Goal: Task Accomplishment & Management: Manage account settings

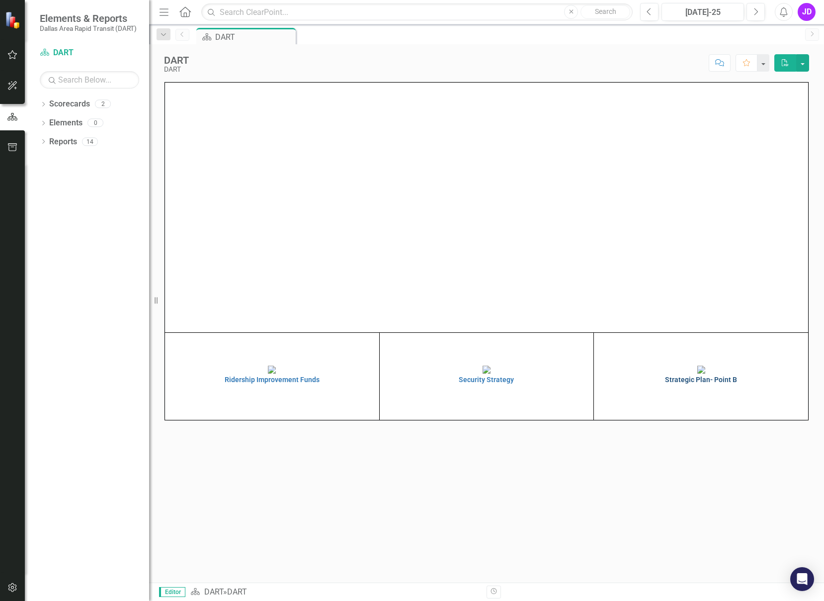
click at [702, 373] on img at bounding box center [702, 369] width 8 height 8
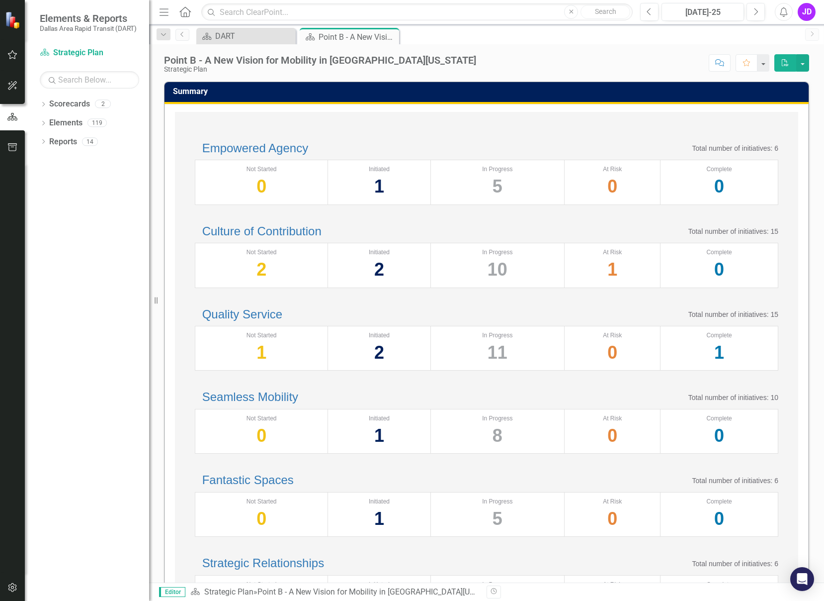
drag, startPoint x: 612, startPoint y: 52, endPoint x: 617, endPoint y: 52, distance: 5.5
click at [614, 52] on div "Point B - A New Vision for Mobility in [GEOGRAPHIC_DATA][US_STATE] Strategic Pl…" at bounding box center [486, 59] width 675 height 30
click at [254, 14] on input "text" at bounding box center [417, 11] width 432 height 17
paste input "1A.2 Continue to streamline the hiring process"
type input "1A.2 Continue to streamline the hiring process"
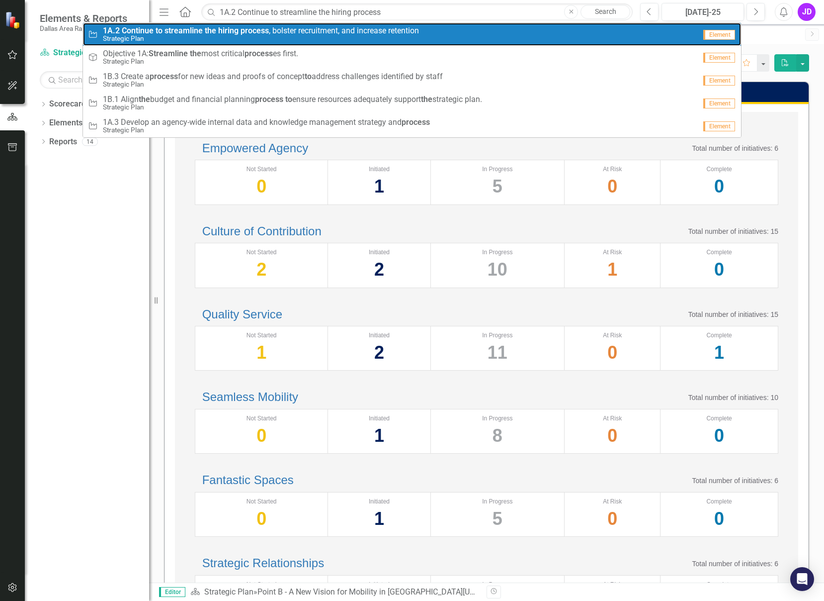
drag, startPoint x: 175, startPoint y: 43, endPoint x: 193, endPoint y: 43, distance: 18.4
click at [175, 43] on link "Initiative 1A.2 Continue to streamline the hiring process , bolster recruitment…" at bounding box center [412, 34] width 658 height 23
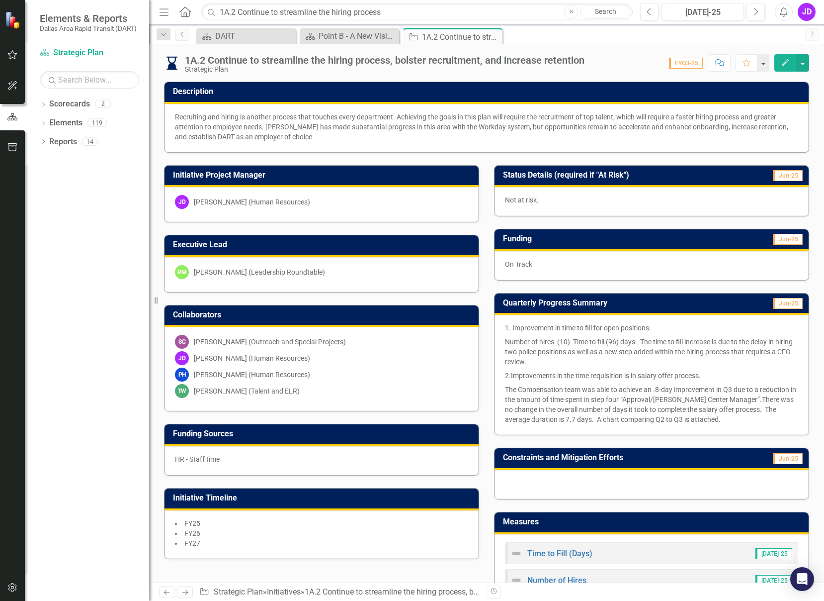
click at [693, 64] on span "FYQ3-25" at bounding box center [686, 63] width 34 height 11
click at [691, 62] on span "FYQ3-25" at bounding box center [686, 63] width 34 height 11
click at [801, 65] on button "button" at bounding box center [802, 62] width 13 height 17
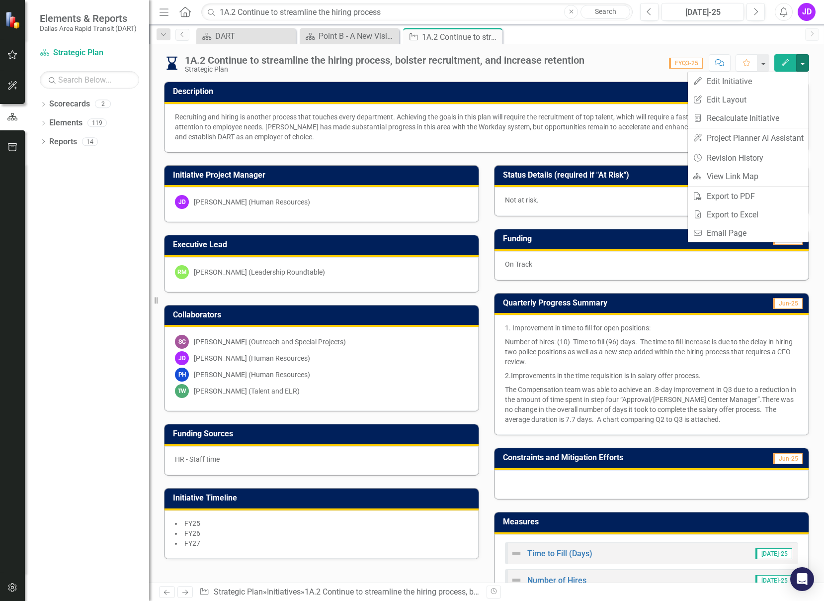
click at [782, 65] on icon "Edit" at bounding box center [785, 62] width 9 height 7
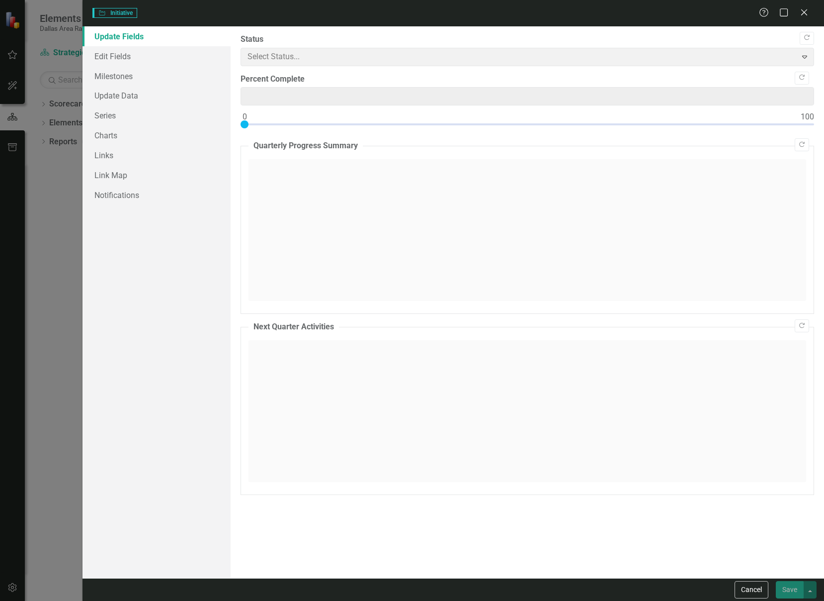
type input "0"
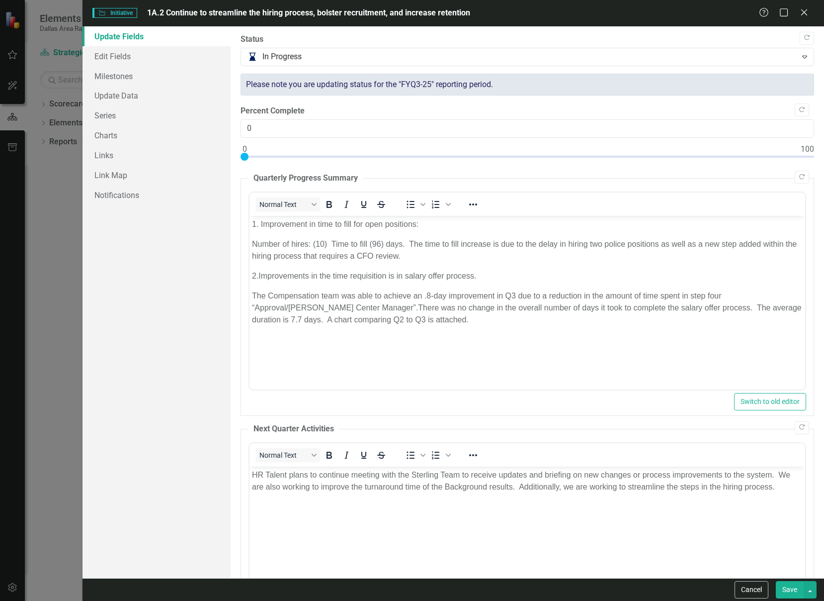
drag, startPoint x: 800, startPoint y: 16, endPoint x: 807, endPoint y: 18, distance: 6.8
click at [803, 16] on icon "Close" at bounding box center [804, 12] width 10 height 8
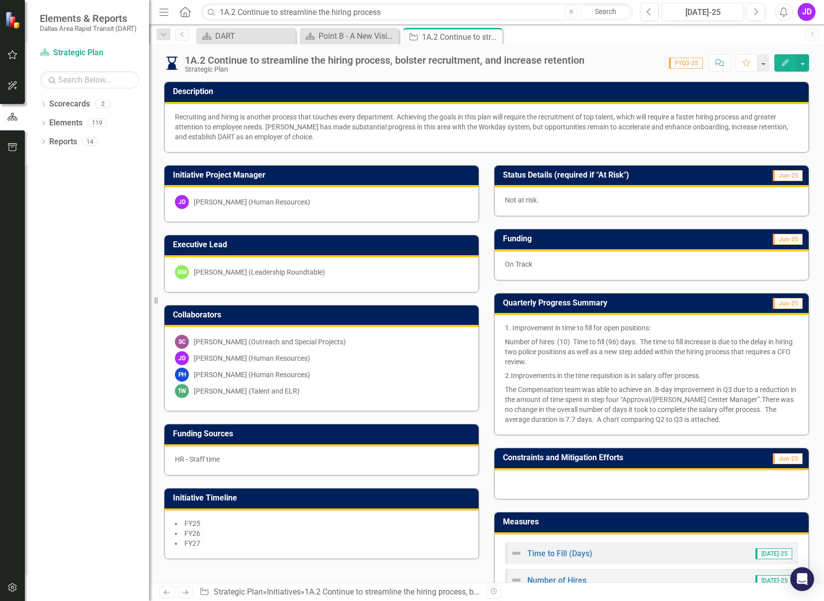
click at [683, 66] on span "FYQ3-25" at bounding box center [686, 63] width 34 height 11
click at [684, 62] on span "FYQ3-25" at bounding box center [686, 63] width 34 height 11
click at [759, 61] on button "button" at bounding box center [763, 62] width 13 height 17
click at [632, 59] on div "Score: 0.00 FYQ3-25 Completed Comment Favorite Edit" at bounding box center [700, 62] width 220 height 17
click at [754, 11] on icon "Next" at bounding box center [755, 11] width 5 height 9
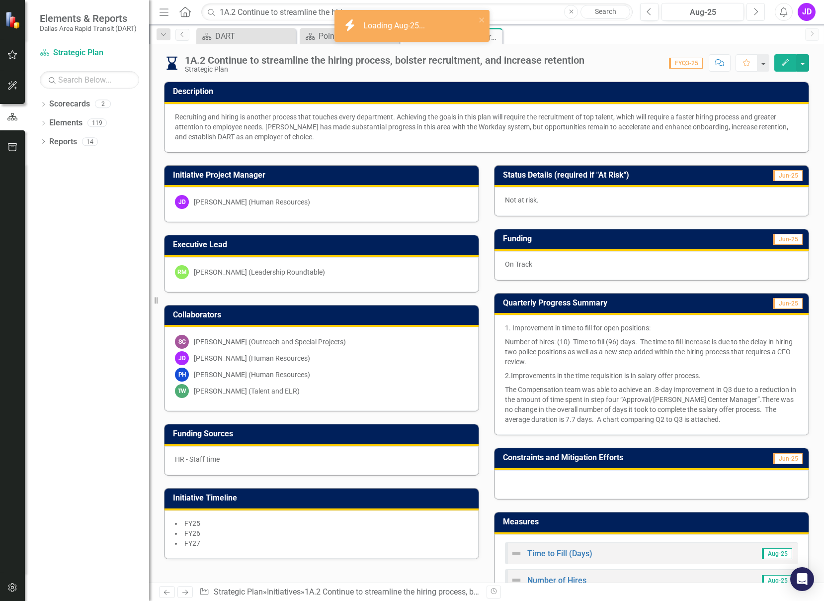
click at [754, 11] on icon "Next" at bounding box center [755, 11] width 5 height 9
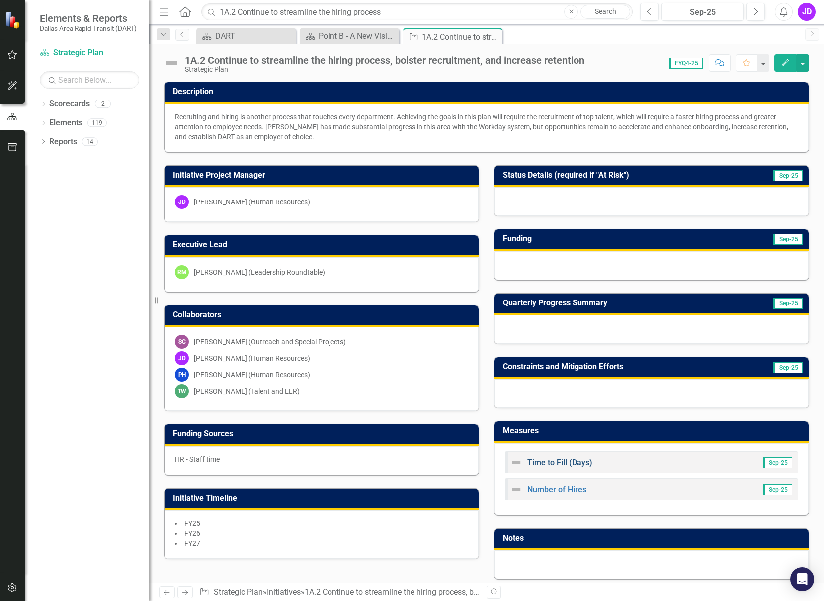
click at [566, 462] on link "Time to Fill (Days)" at bounding box center [560, 461] width 65 height 9
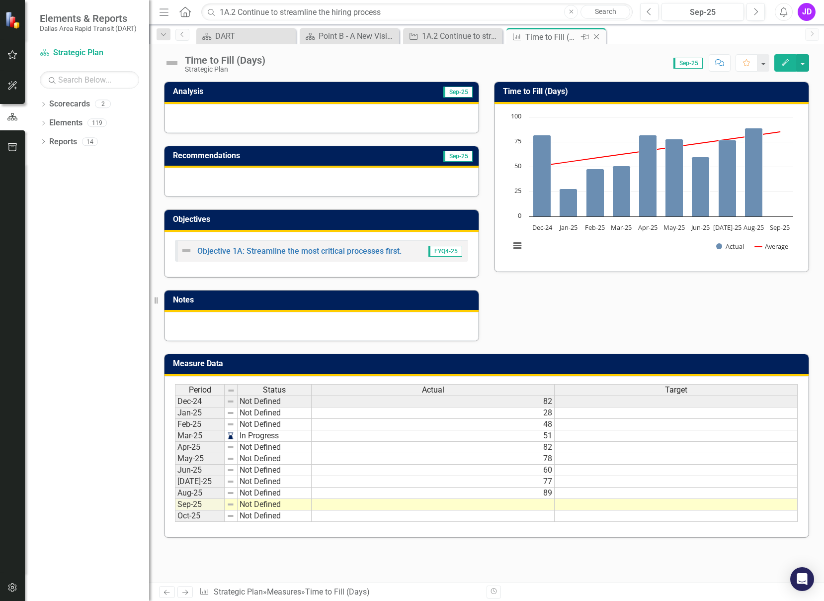
click at [594, 35] on icon "Close" at bounding box center [597, 37] width 10 height 8
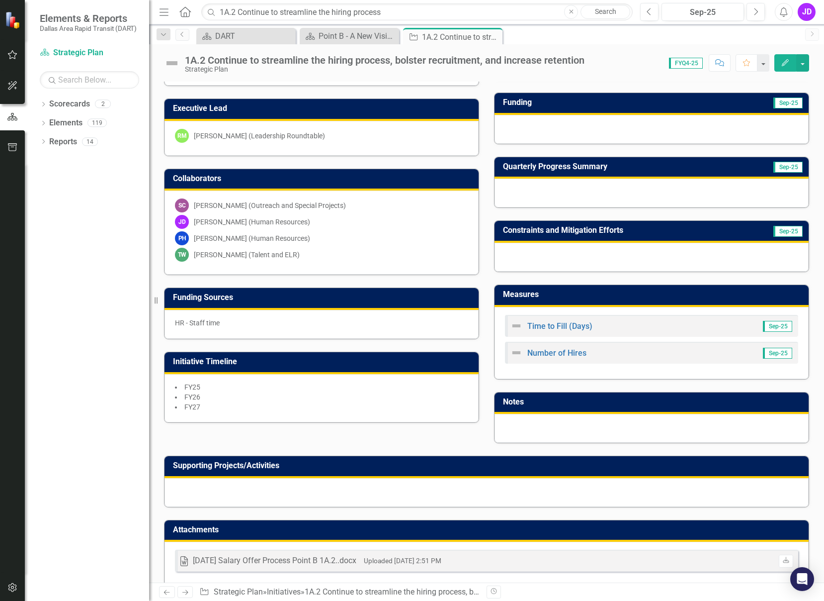
scroll to position [151, 0]
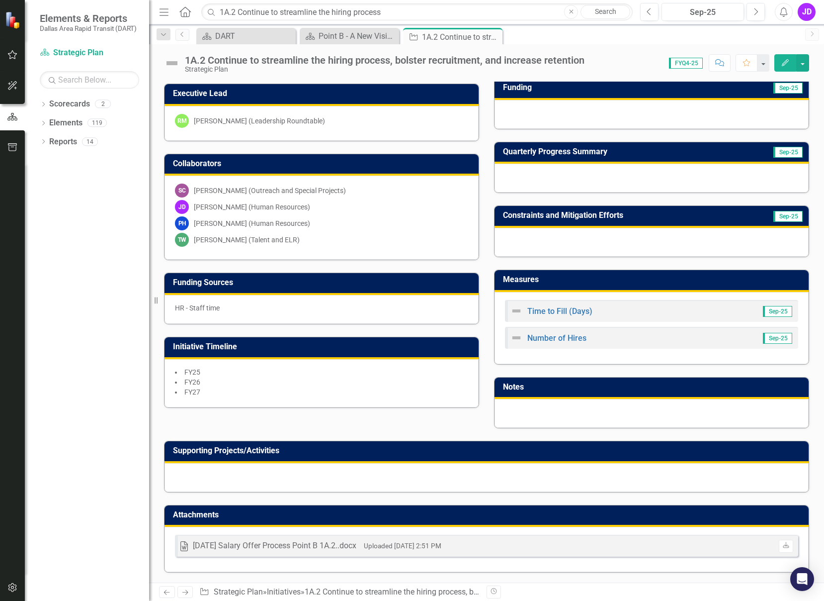
click at [645, 515] on h3 "Attachments" at bounding box center [488, 514] width 631 height 9
click at [783, 544] on icon "Download" at bounding box center [786, 545] width 7 height 6
drag, startPoint x: 499, startPoint y: 521, endPoint x: 509, endPoint y: 517, distance: 10.7
click at [499, 521] on td "Attachments" at bounding box center [488, 516] width 631 height 16
click at [524, 549] on div "Word [DATE] Salary Offer Process Point B 1A.2..docx Uploaded [DATE] 2:51 PM Dow…" at bounding box center [486, 545] width 623 height 22
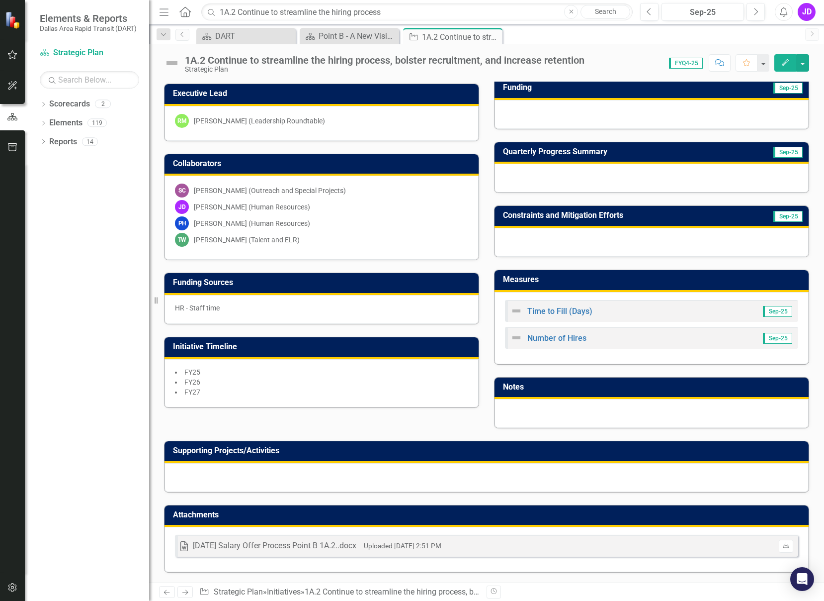
click at [524, 546] on div "Word [DATE] Salary Offer Process Point B 1A.2..docx Uploaded [DATE] 2:51 PM Dow…" at bounding box center [486, 545] width 623 height 22
click at [195, 517] on h3 "Attachments" at bounding box center [488, 514] width 631 height 9
click at [788, 65] on icon "Edit" at bounding box center [785, 62] width 9 height 7
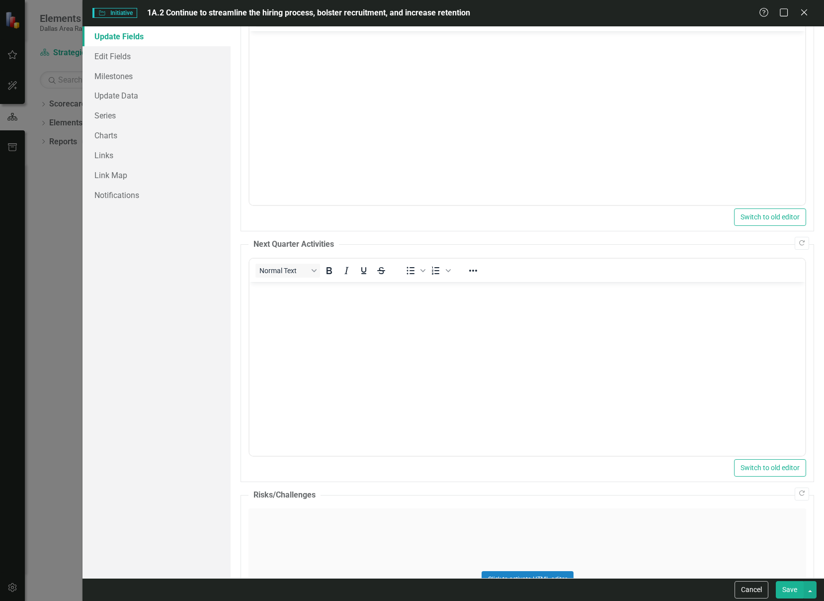
scroll to position [0, 0]
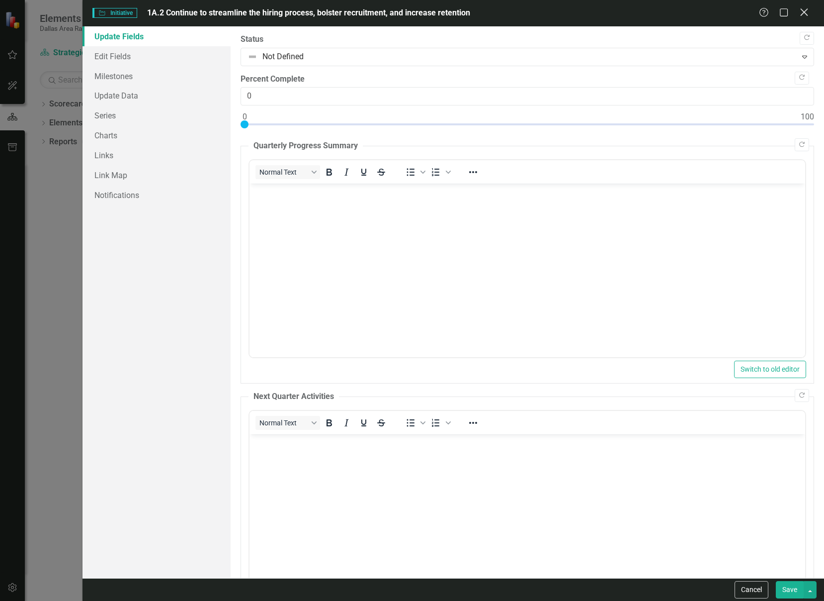
click at [805, 14] on icon "Close" at bounding box center [804, 11] width 12 height 9
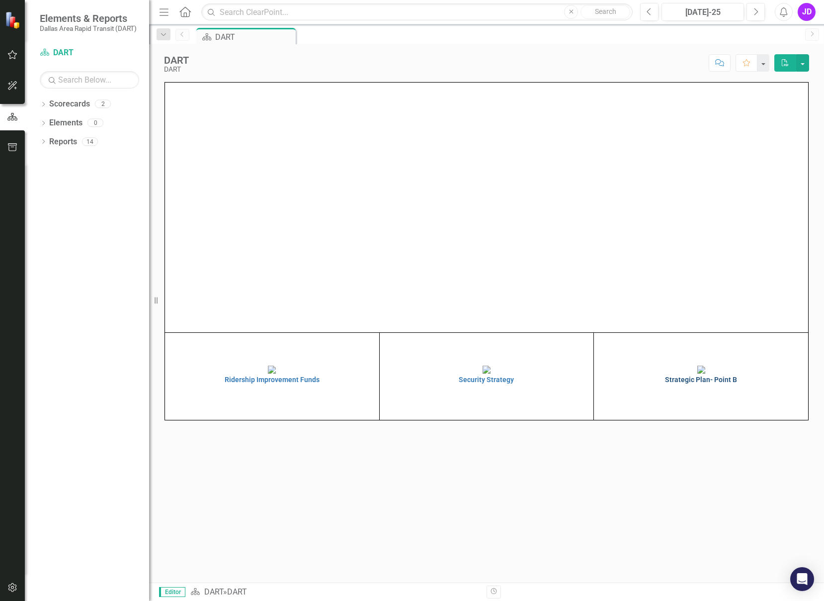
click at [698, 372] on img at bounding box center [702, 369] width 8 height 8
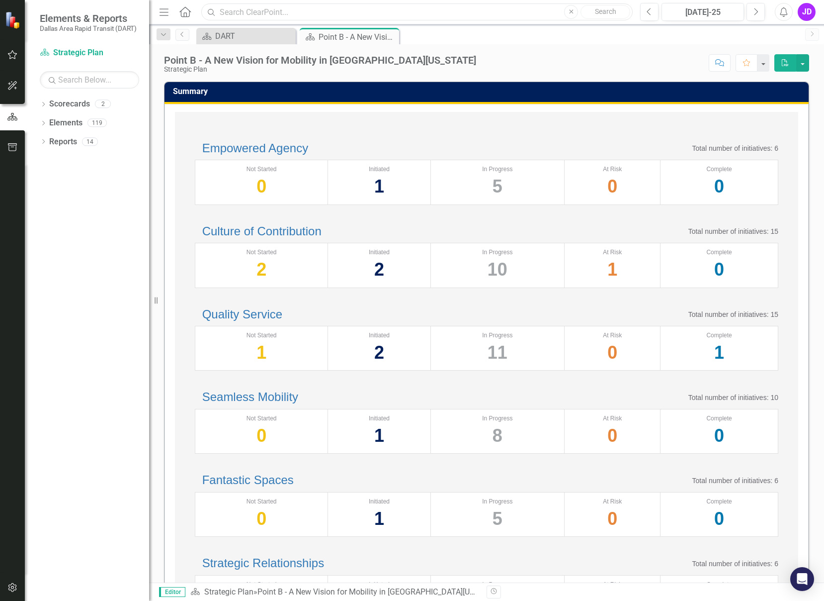
click at [374, 16] on input "text" at bounding box center [417, 11] width 432 height 17
type input "1A.2 Continue to streamline the hiring process"
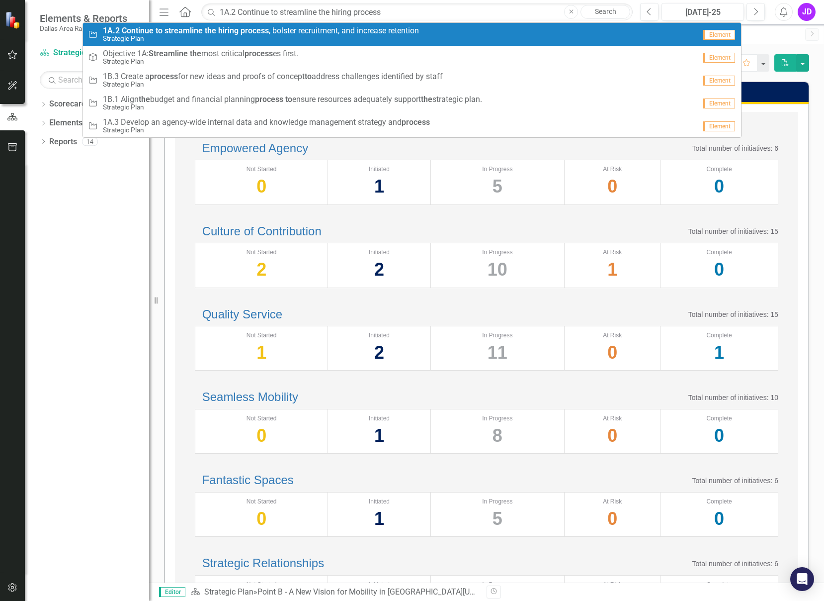
click at [175, 35] on small "Strategic Plan" at bounding box center [261, 38] width 316 height 7
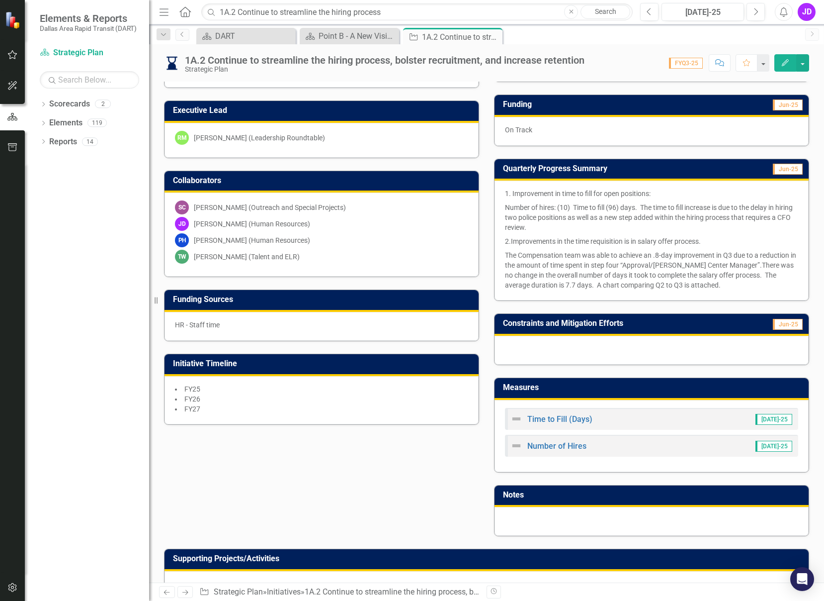
scroll to position [242, 0]
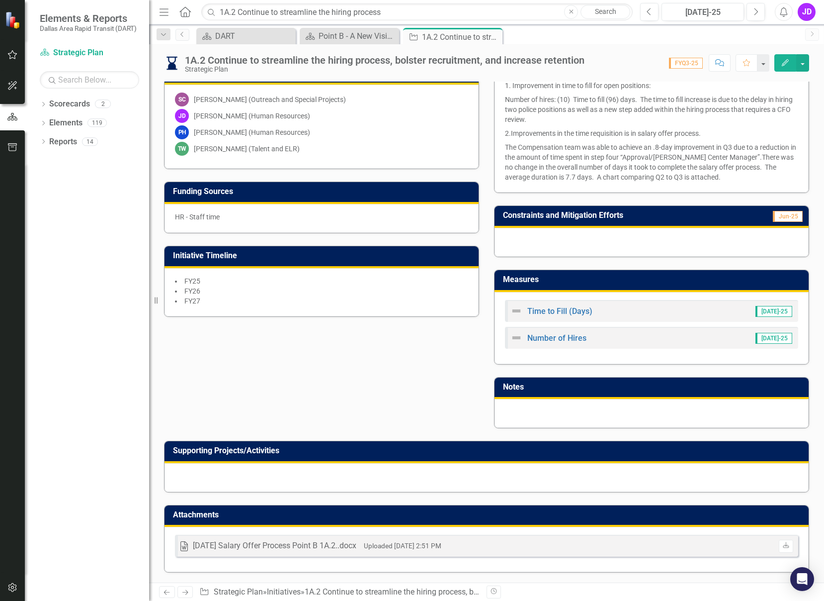
click at [291, 512] on h3 "Attachments" at bounding box center [488, 514] width 631 height 9
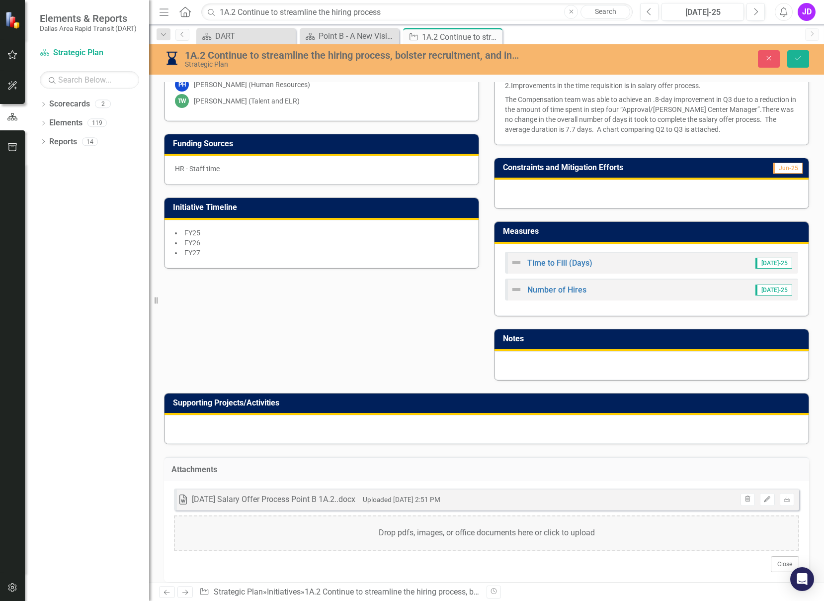
scroll to position [300, 0]
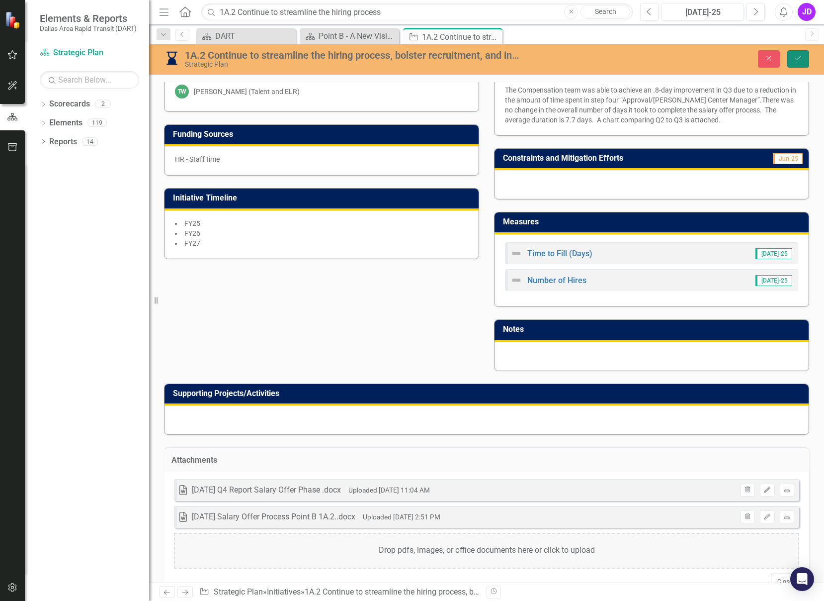
click at [802, 57] on icon "Save" at bounding box center [798, 58] width 9 height 7
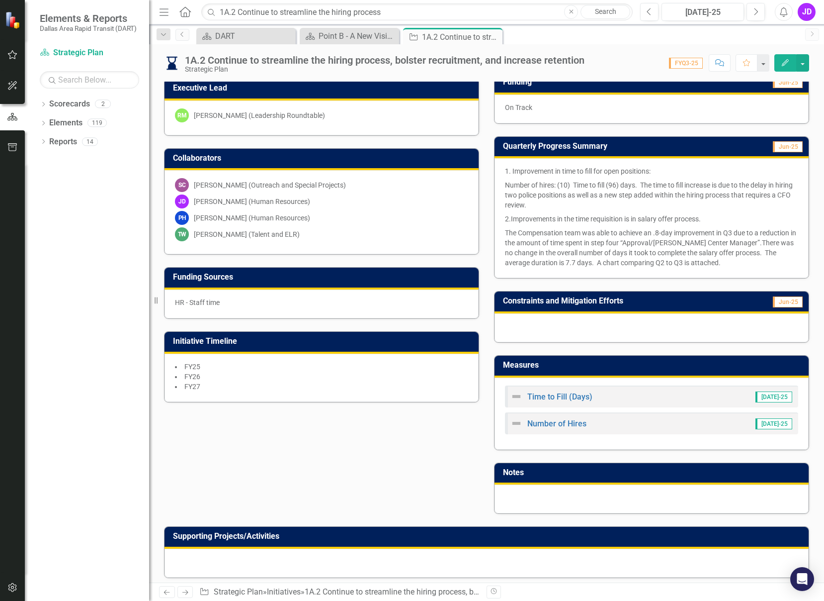
scroll to position [269, 0]
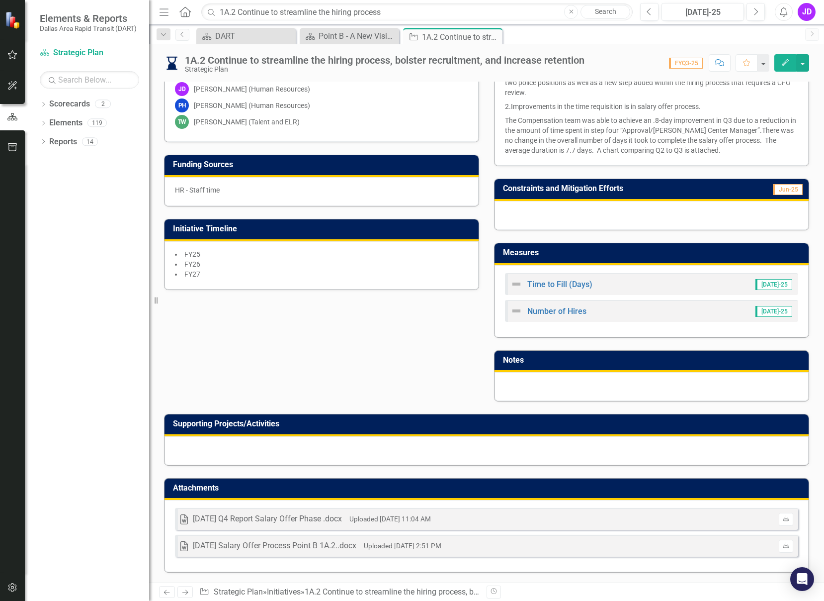
click at [726, 542] on div "Word [DATE] Salary Offer Process Point B 1A.2..docx Uploaded [DATE] 2:51 PM Dow…" at bounding box center [486, 545] width 623 height 22
drag, startPoint x: 726, startPoint y: 542, endPoint x: 332, endPoint y: 490, distance: 397.6
click at [332, 490] on h3 "Attachments" at bounding box center [488, 487] width 631 height 9
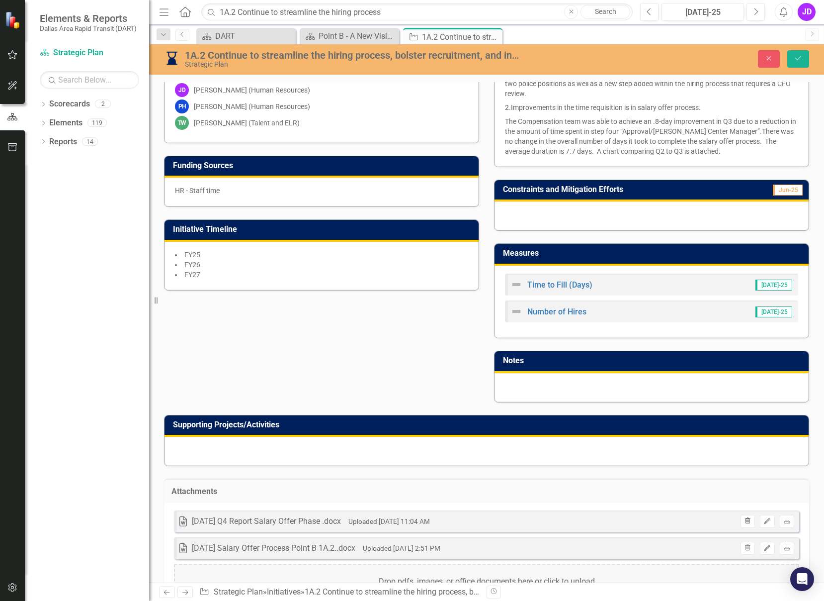
click at [743, 517] on button "Trash" at bounding box center [748, 521] width 14 height 13
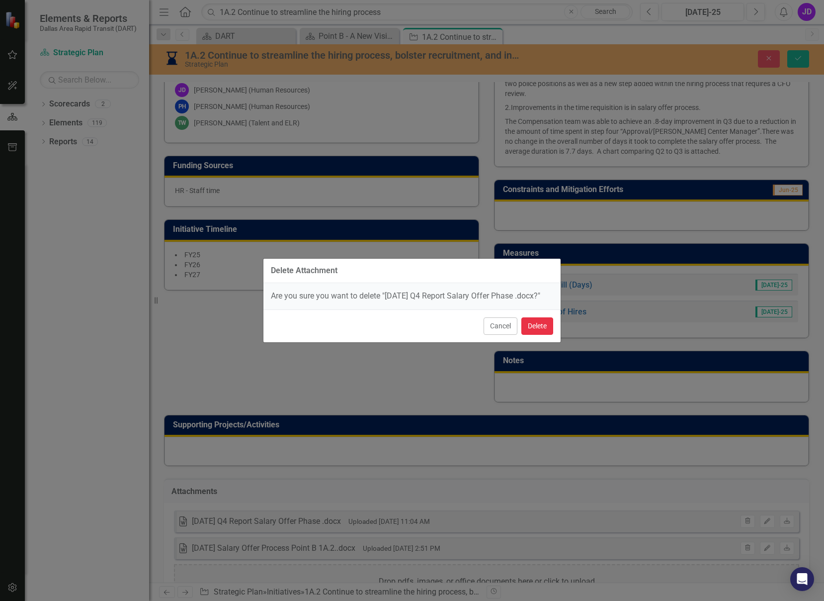
click at [535, 328] on button "Delete" at bounding box center [538, 325] width 32 height 17
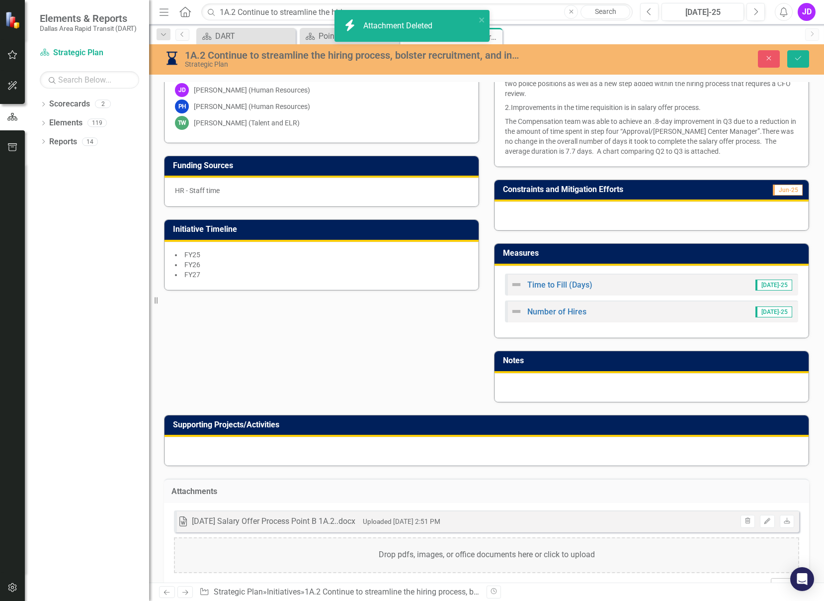
click at [428, 341] on div "Initiative Project Manager JD James Duff (Human Resources) Executive Lead RM Ro…" at bounding box center [487, 143] width 660 height 518
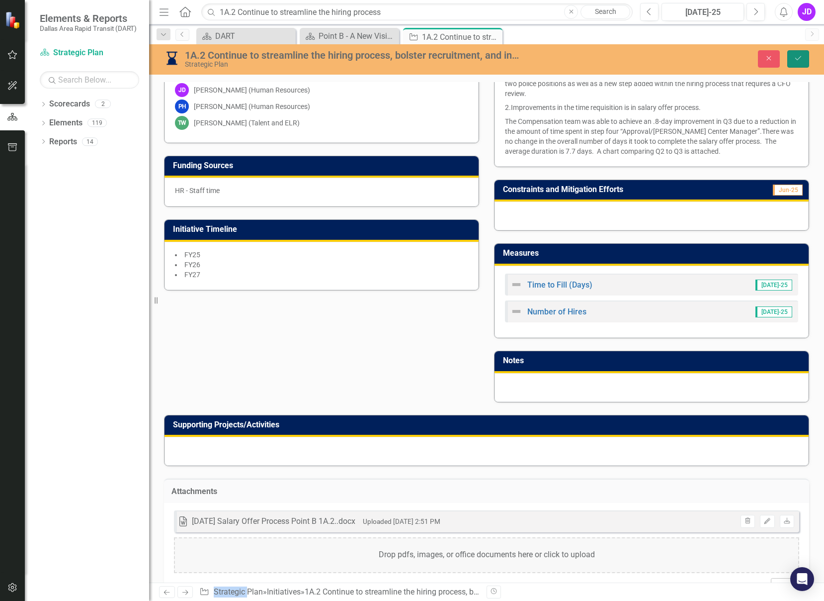
click at [792, 52] on button "Save" at bounding box center [799, 58] width 22 height 17
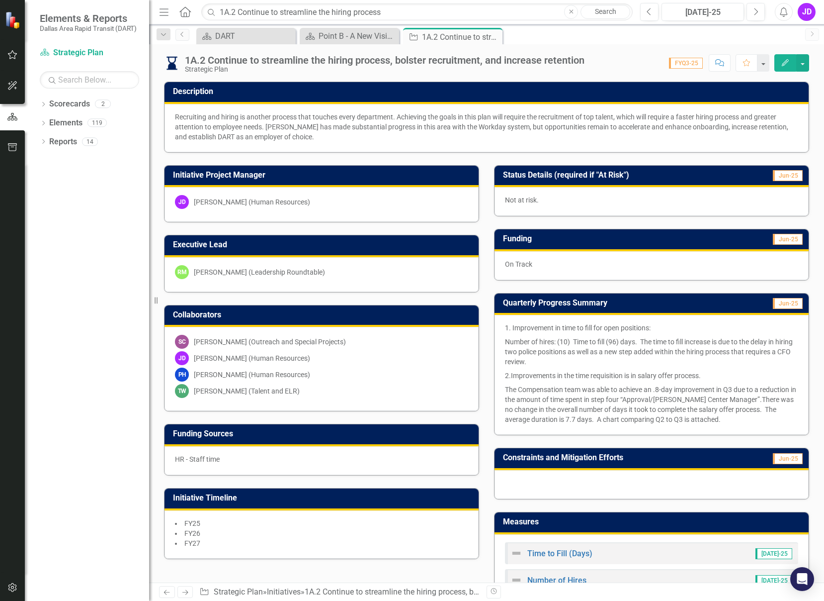
click at [697, 63] on span "FYQ3-25" at bounding box center [686, 63] width 34 height 11
drag, startPoint x: 753, startPoint y: 8, endPoint x: 754, endPoint y: 16, distance: 8.5
click at [753, 8] on button "Next" at bounding box center [756, 12] width 18 height 18
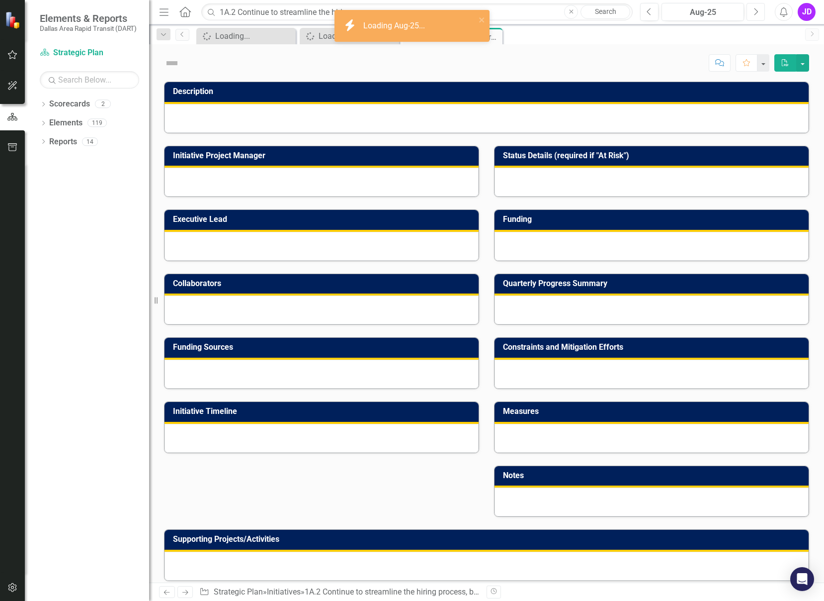
click at [754, 18] on button "Next" at bounding box center [756, 12] width 18 height 18
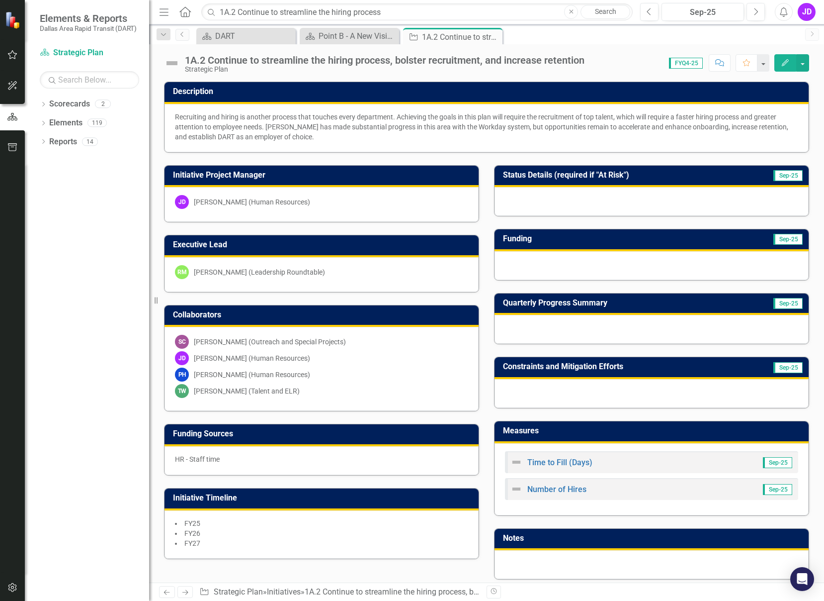
click at [687, 62] on span "FYQ4-25" at bounding box center [686, 63] width 34 height 11
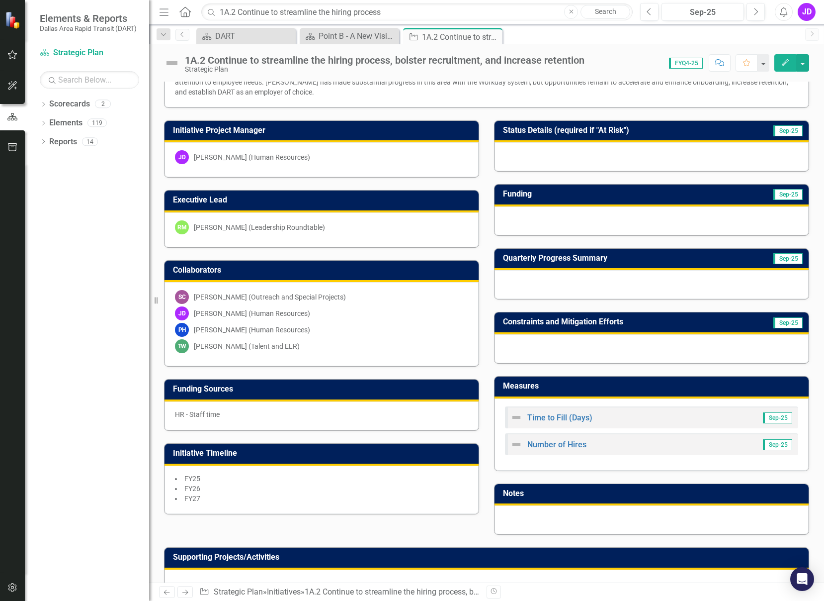
scroll to position [151, 0]
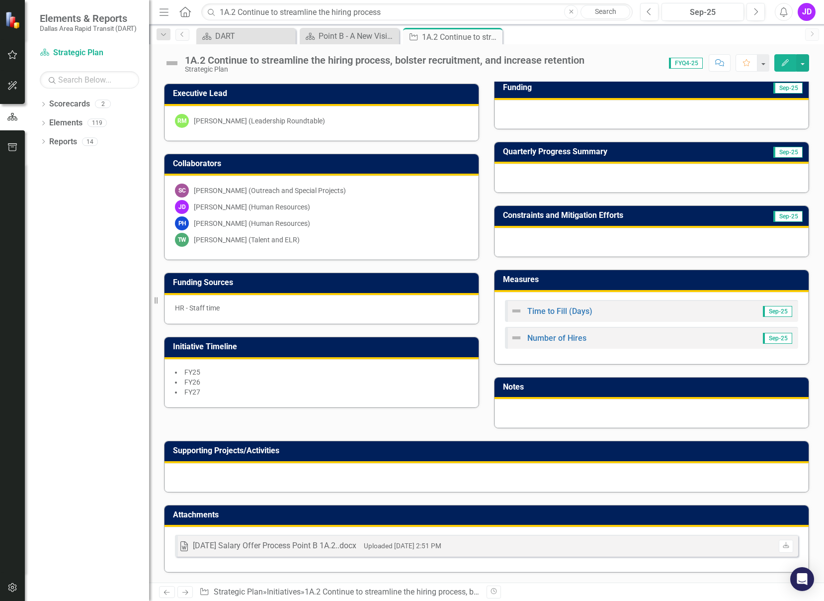
click at [549, 511] on h3 "Attachments" at bounding box center [488, 514] width 631 height 9
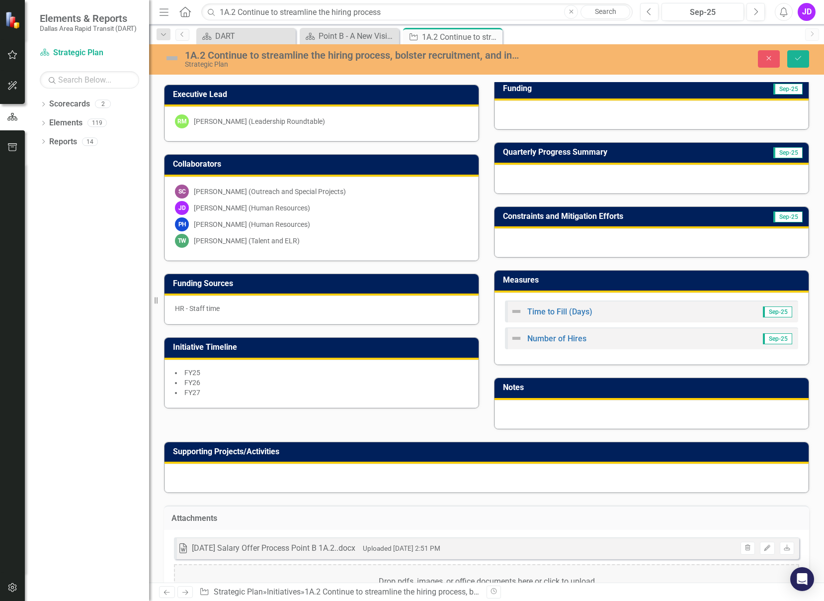
scroll to position [209, 0]
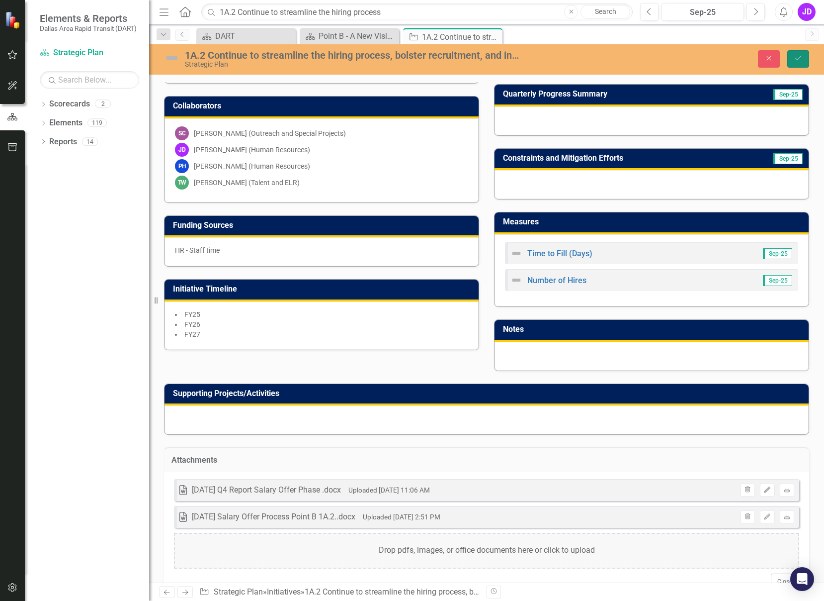
click at [797, 60] on icon "submit" at bounding box center [798, 58] width 6 height 4
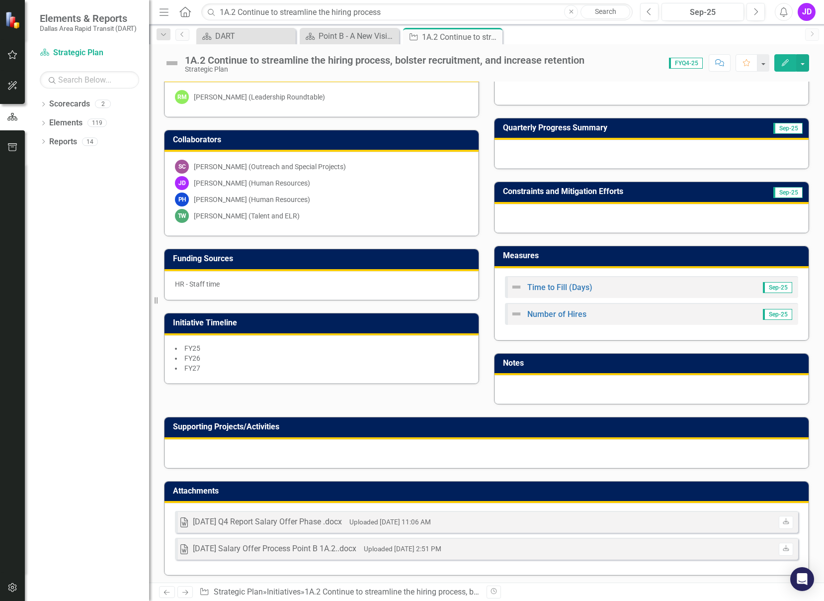
scroll to position [178, 0]
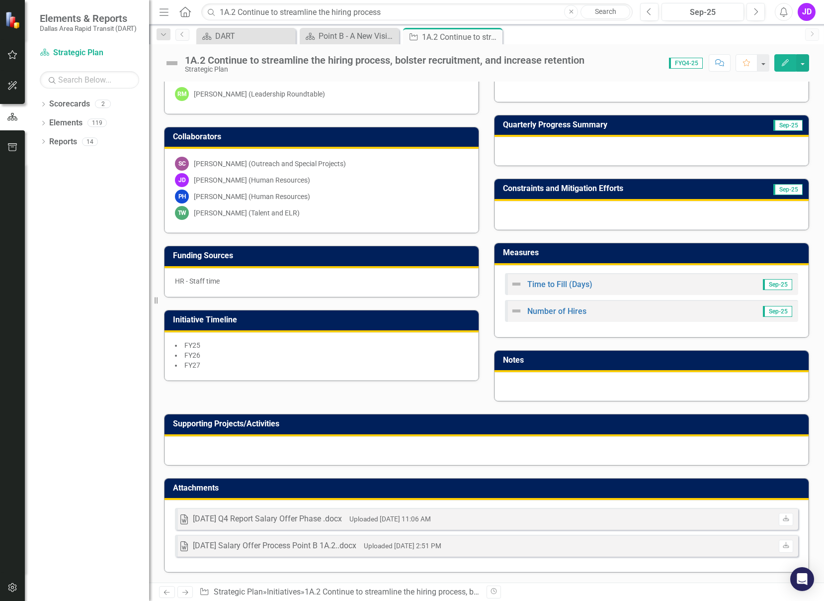
click at [514, 485] on h3 "Attachments" at bounding box center [488, 487] width 631 height 9
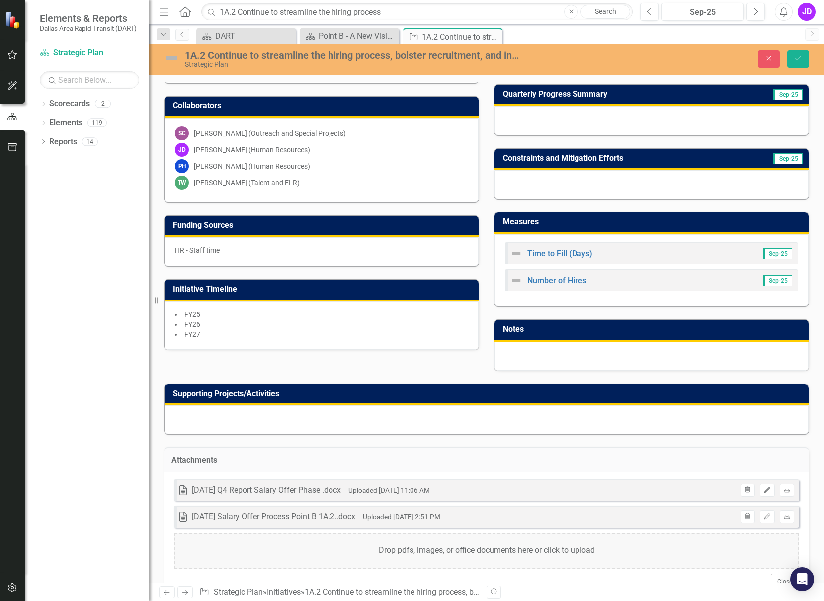
scroll to position [236, 0]
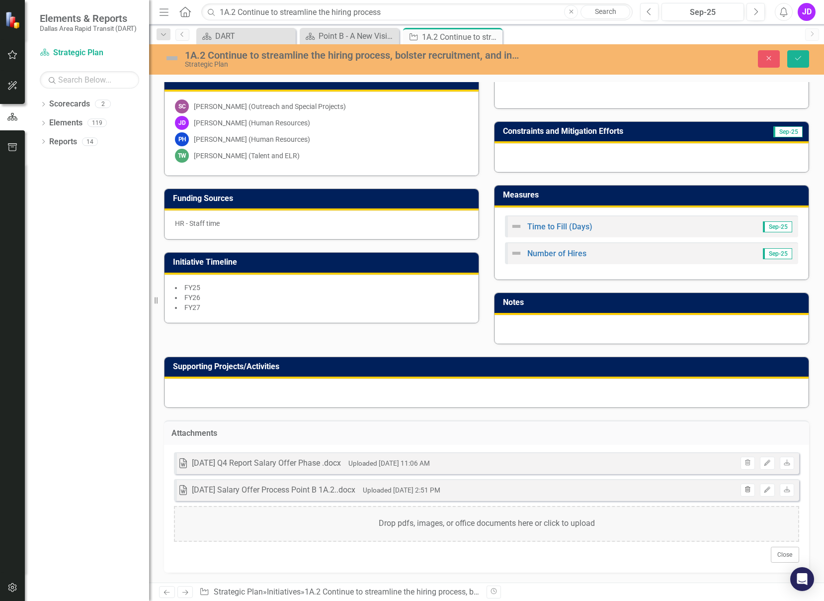
click at [741, 493] on button "Trash" at bounding box center [748, 489] width 14 height 13
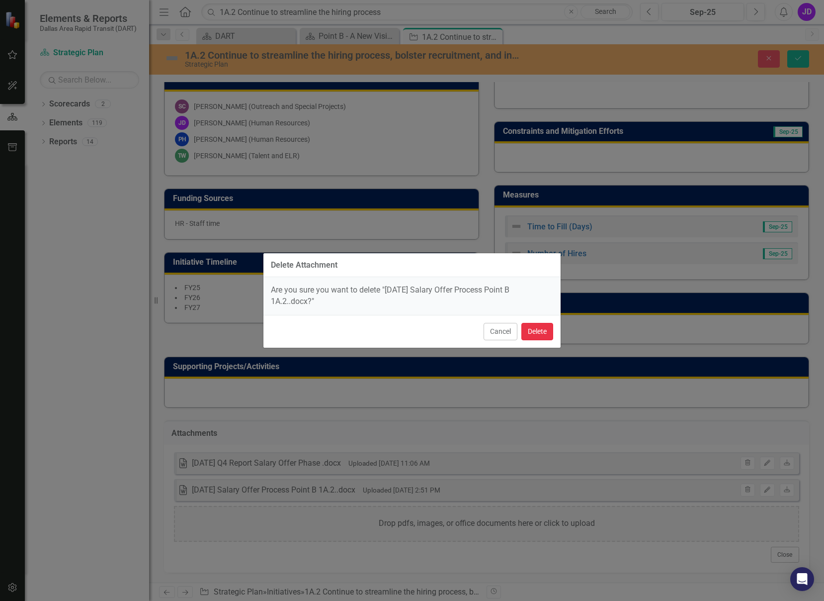
click at [530, 330] on button "Delete" at bounding box center [538, 331] width 32 height 17
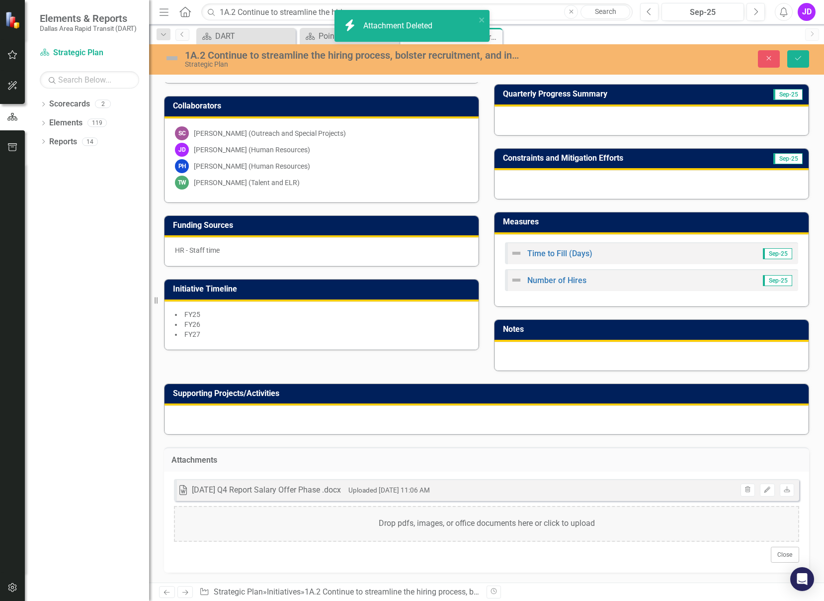
scroll to position [209, 0]
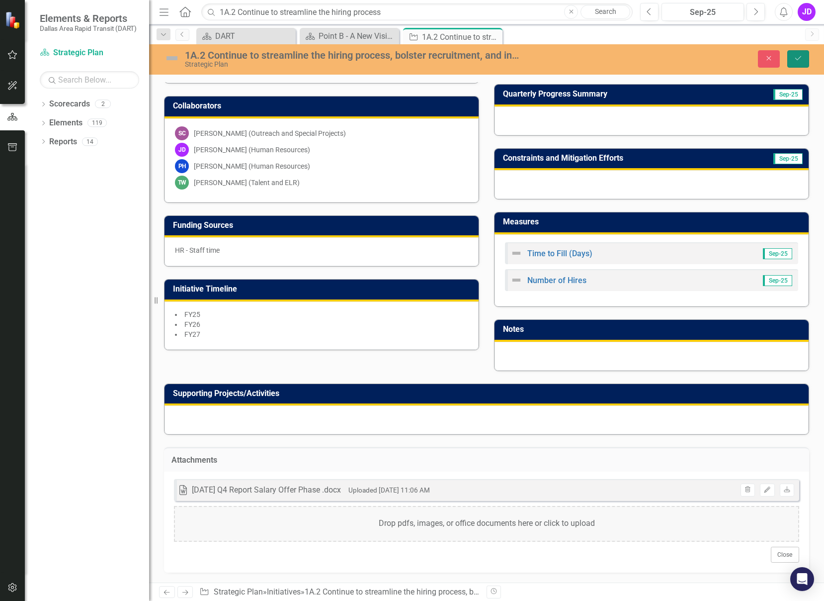
click at [796, 60] on icon "Save" at bounding box center [798, 58] width 9 height 7
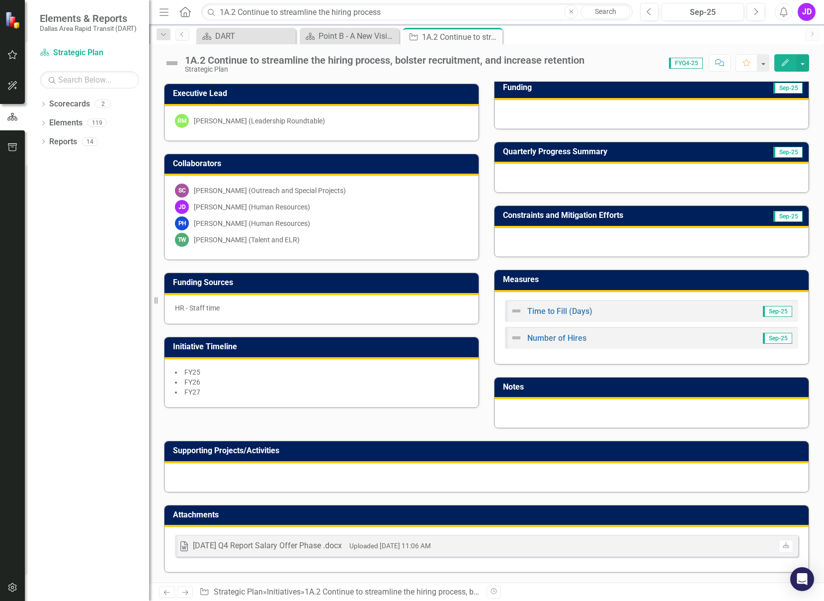
scroll to position [0, 0]
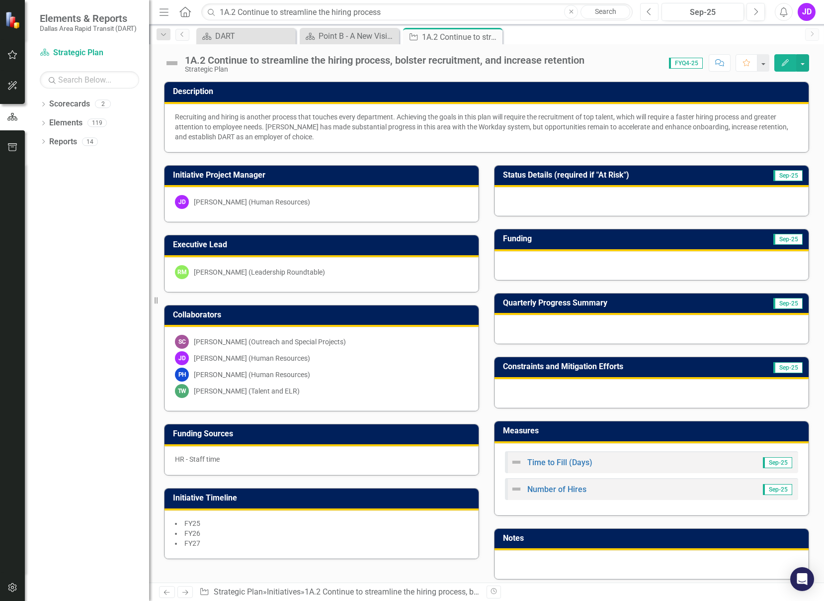
click at [651, 9] on icon "Previous" at bounding box center [649, 11] width 5 height 9
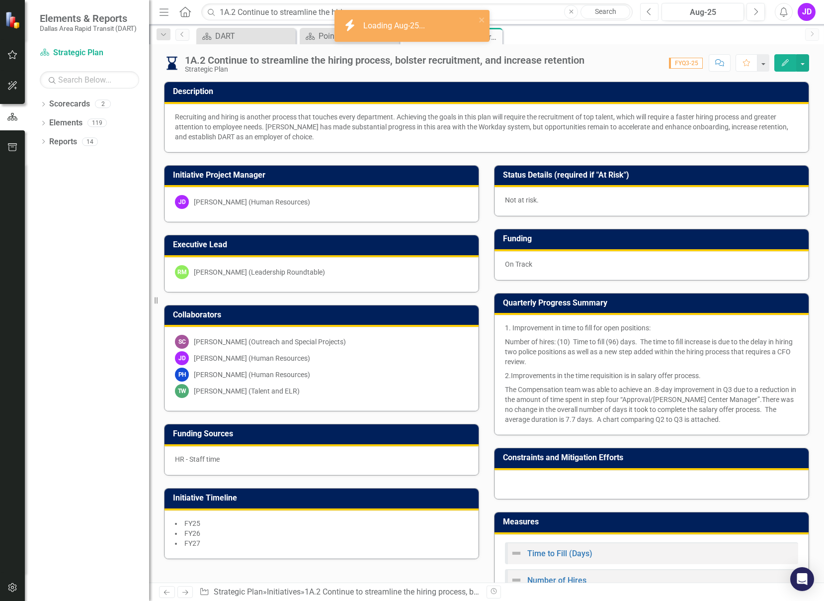
click at [651, 9] on icon "Previous" at bounding box center [649, 11] width 5 height 9
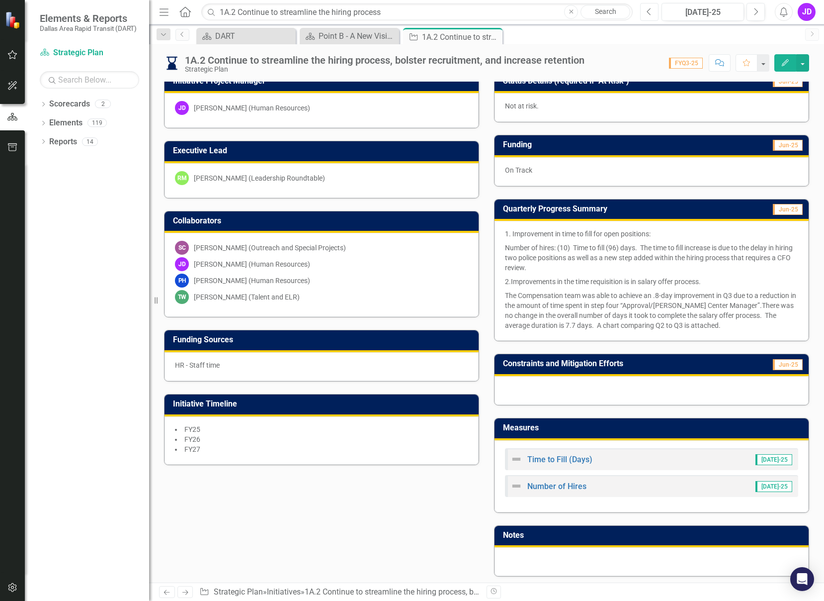
scroll to position [124, 0]
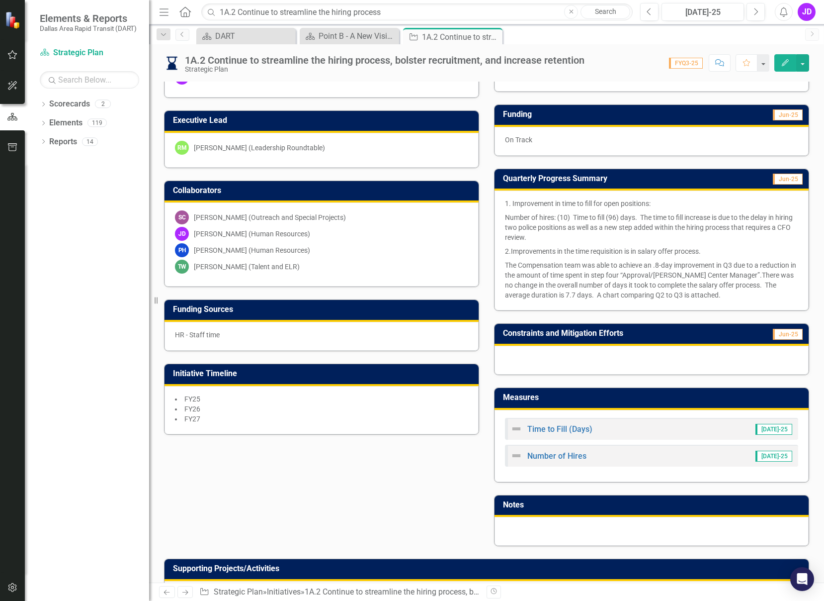
click at [629, 173] on td "Quarterly Progress Summary" at bounding box center [619, 180] width 232 height 16
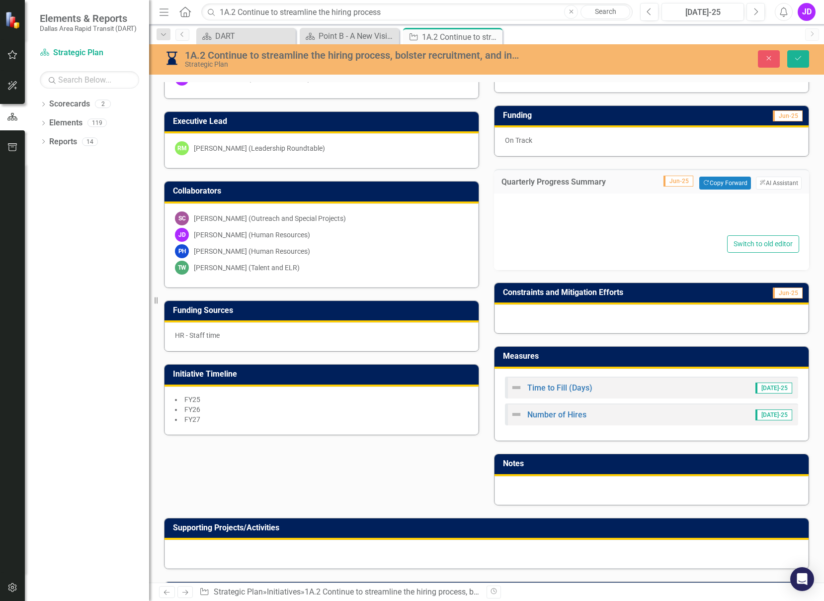
type textarea "<p>1. Improvement in time to fill for open positions:</p> <p>Number of hires:&n…"
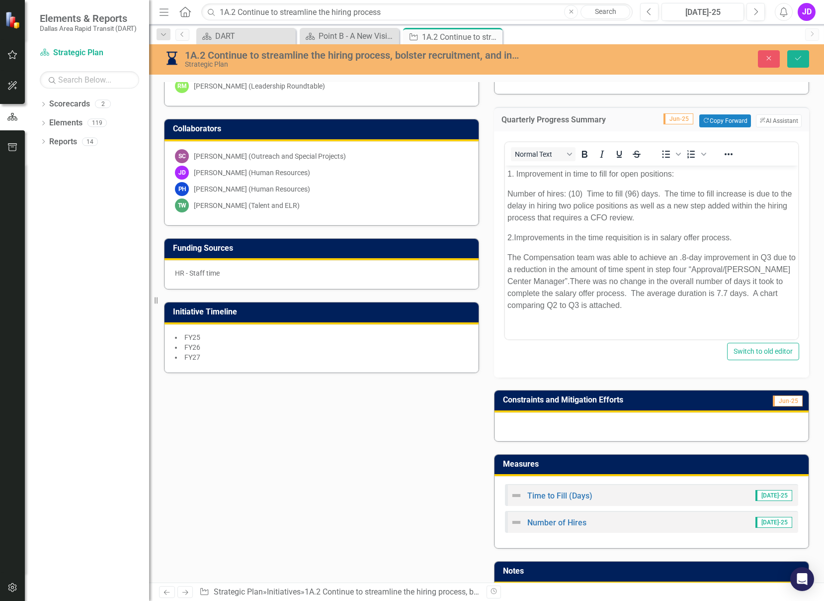
scroll to position [249, 0]
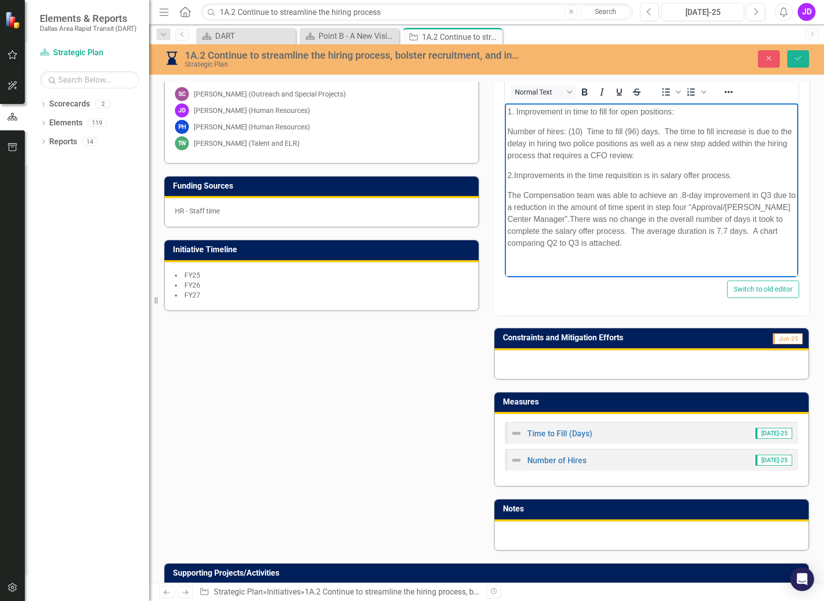
drag, startPoint x: 508, startPoint y: 174, endPoint x: 652, endPoint y: 245, distance: 161.0
click at [652, 245] on body "1. Improvement in time to fill for open positions: Number of hires: (10) Time t…" at bounding box center [651, 181] width 293 height 156
copy body "2. Improvements in the time requisition is in salary offer process. The Compens…"
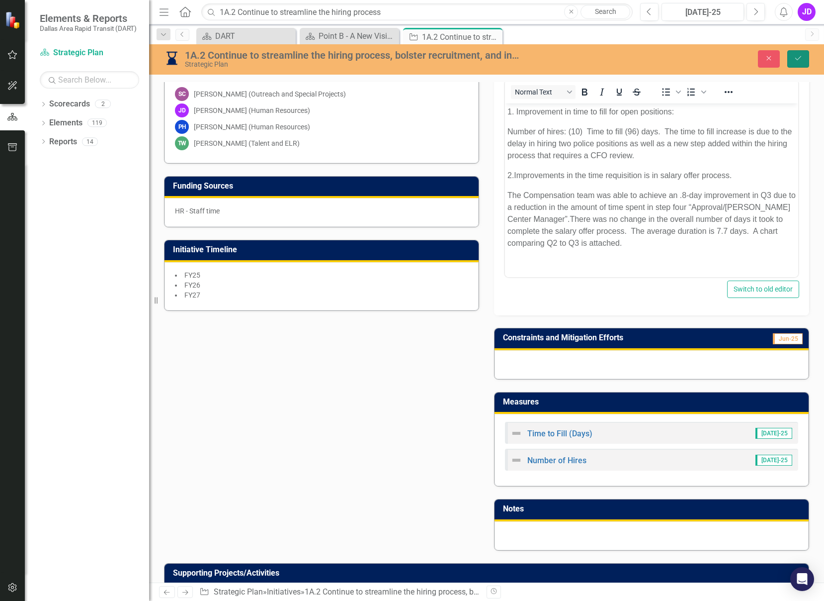
click at [800, 60] on icon "Save" at bounding box center [798, 58] width 9 height 7
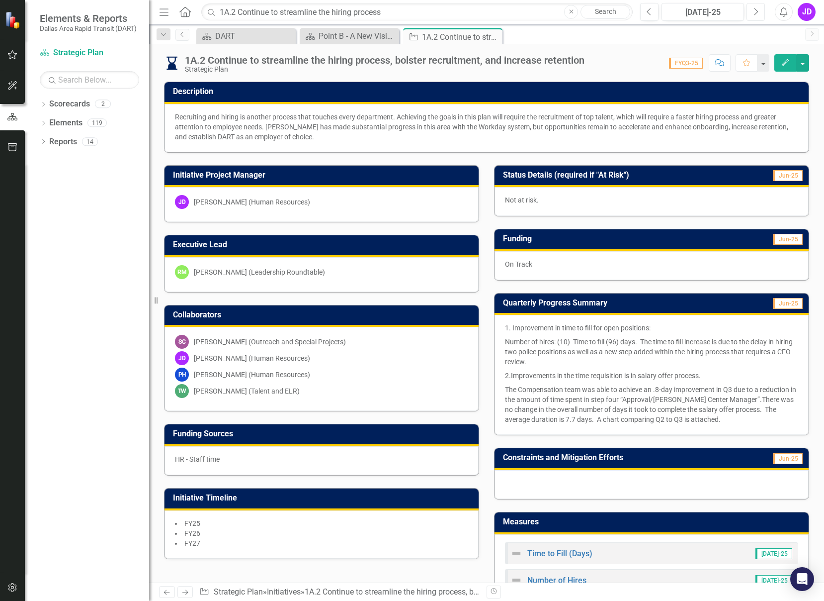
click at [752, 8] on button "Next" at bounding box center [756, 12] width 18 height 18
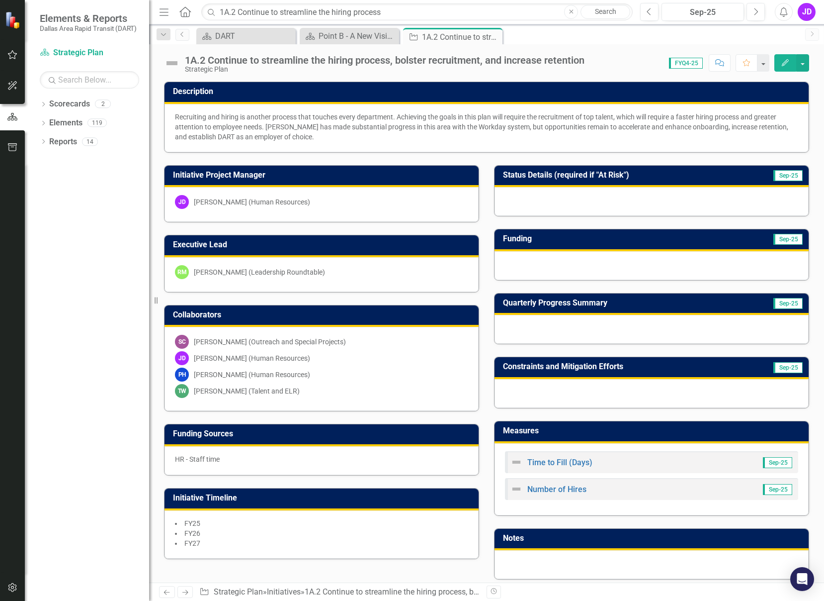
click at [617, 302] on h3 "Quarterly Progress Summary" at bounding box center [619, 302] width 233 height 9
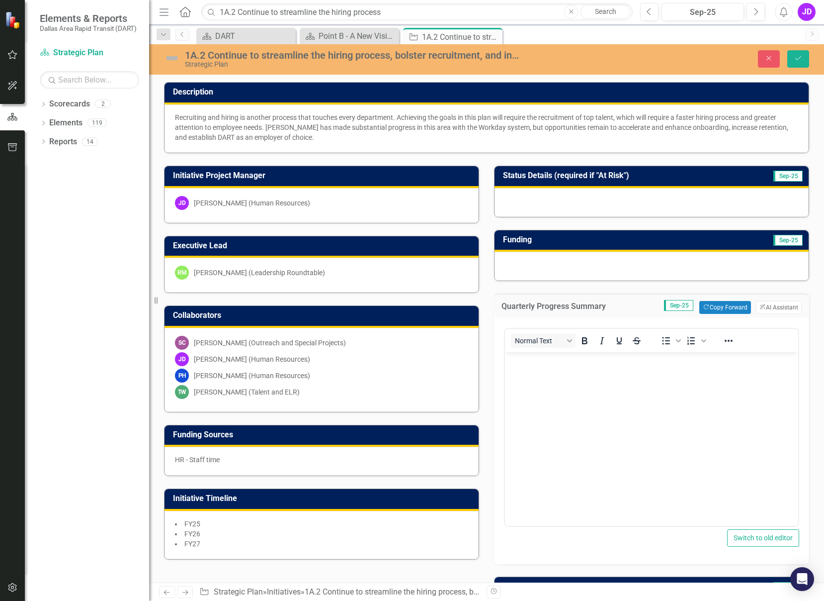
click at [544, 373] on body "Rich Text Area. Press ALT-0 for help." at bounding box center [651, 426] width 293 height 149
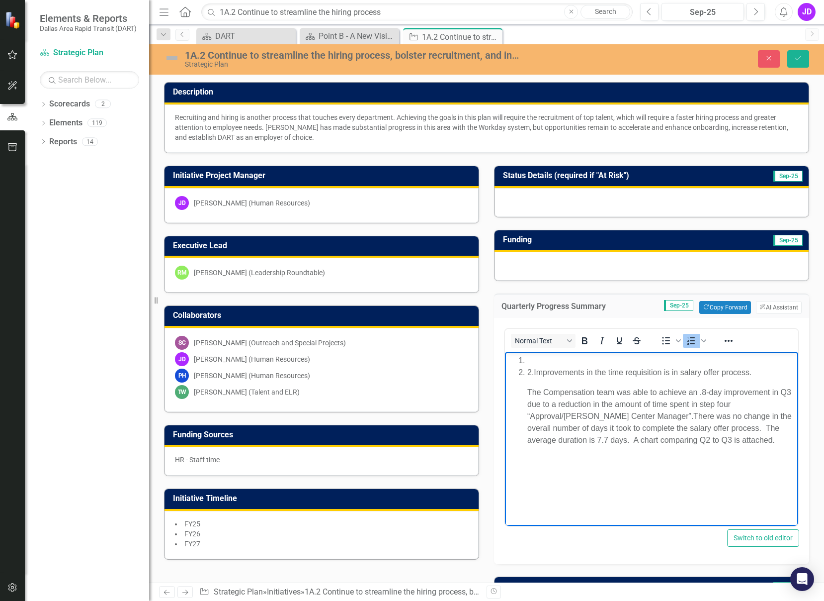
click at [538, 373] on span "Improvements in the time requisition is in salary offer process." at bounding box center [643, 372] width 218 height 8
click at [532, 357] on li "Rich Text Area. Press ALT-0 for help." at bounding box center [662, 360] width 268 height 12
drag, startPoint x: 577, startPoint y: 363, endPoint x: 538, endPoint y: 364, distance: 38.3
click at [530, 364] on li "Time to Fill)" at bounding box center [662, 360] width 268 height 12
click at [610, 399] on p "The Compensation team was able to achieve an .8-day improvement in Q3 due to a …" at bounding box center [662, 416] width 268 height 60
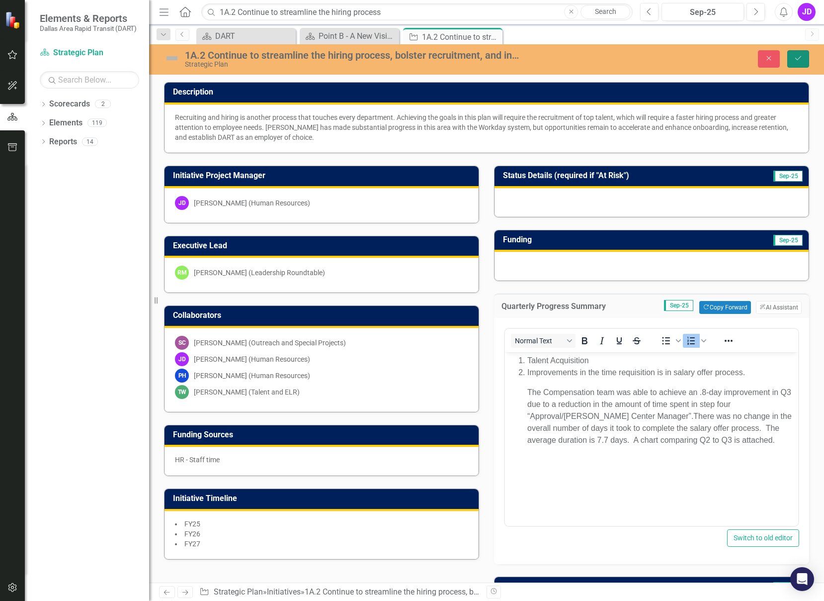
click at [797, 61] on icon "Save" at bounding box center [798, 58] width 9 height 7
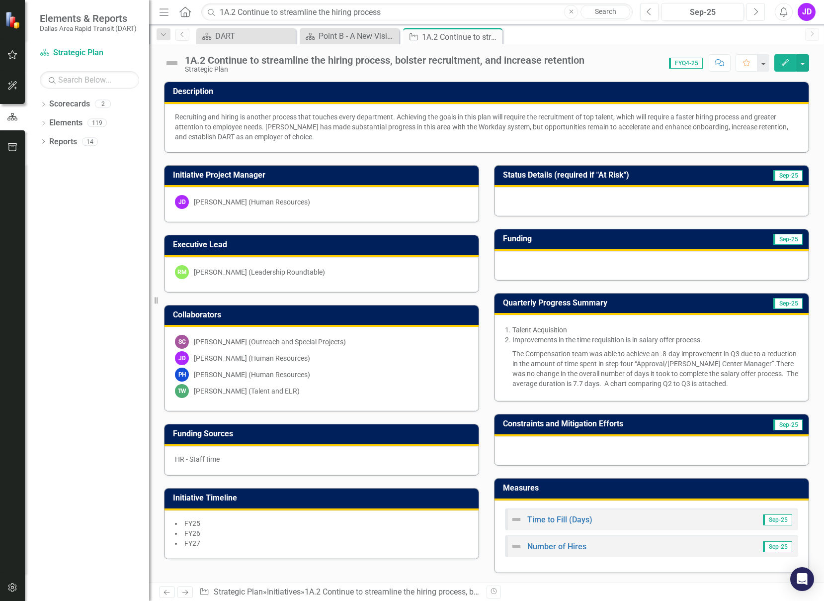
click at [754, 14] on icon "Next" at bounding box center [755, 11] width 5 height 9
click at [648, 14] on icon "Previous" at bounding box center [649, 11] width 5 height 9
click at [752, 15] on button "Next" at bounding box center [756, 12] width 18 height 18
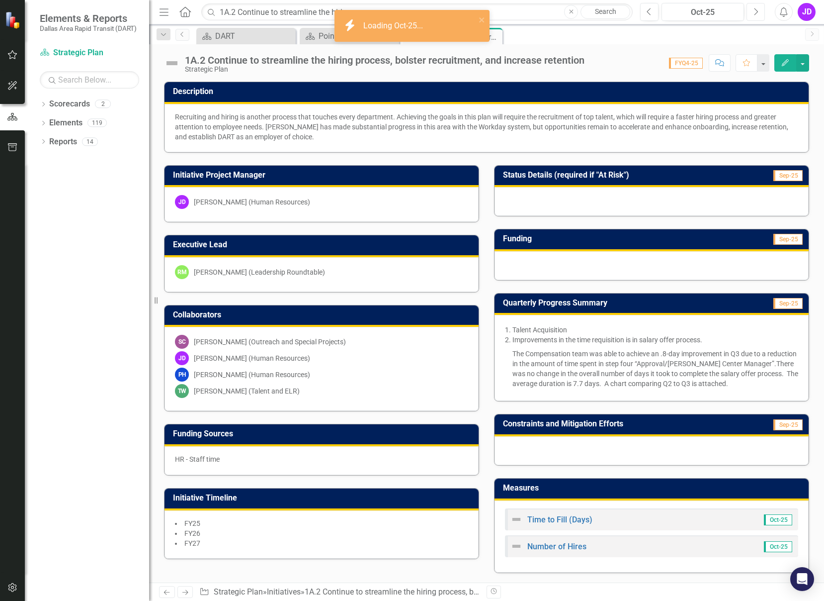
click at [749, 12] on button "Next" at bounding box center [756, 12] width 18 height 18
click at [751, 13] on button "Next" at bounding box center [756, 12] width 18 height 18
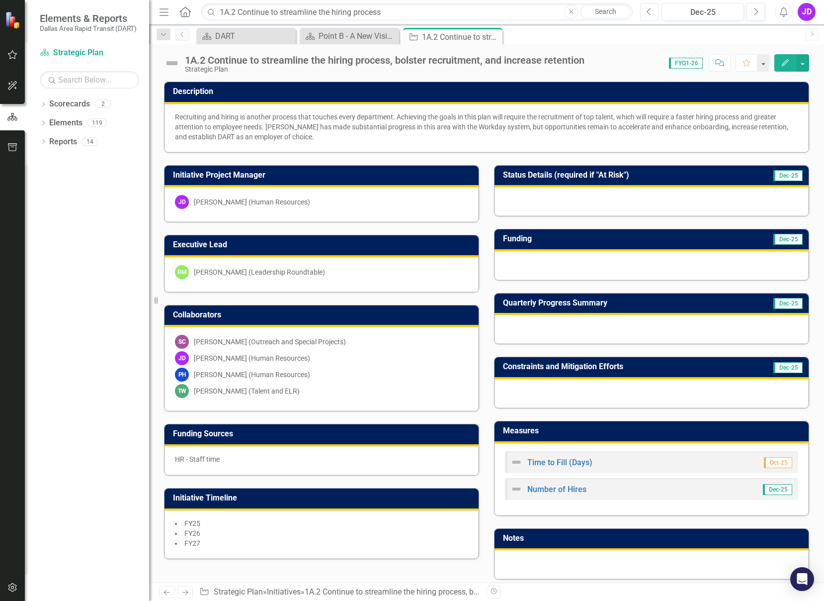
click at [654, 13] on button "Previous" at bounding box center [649, 12] width 18 height 18
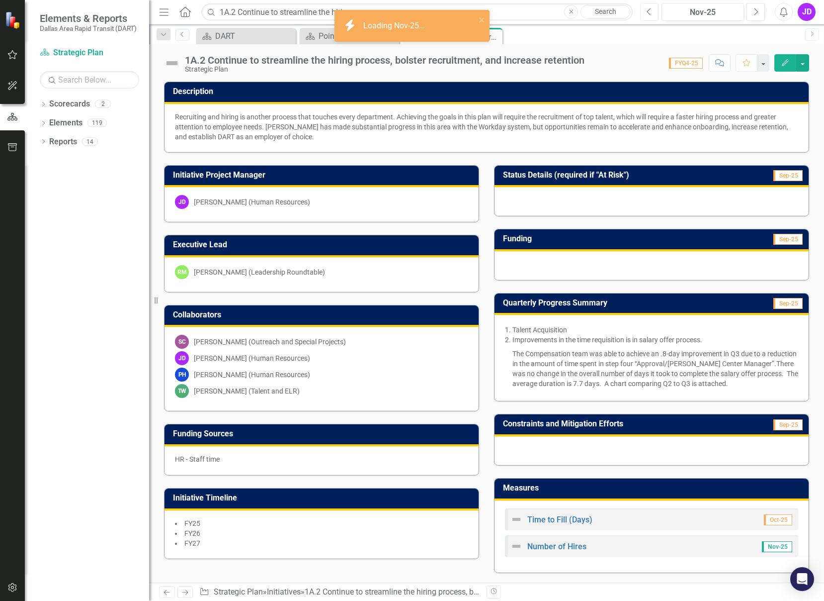
click at [647, 12] on icon "Previous" at bounding box center [649, 11] width 5 height 9
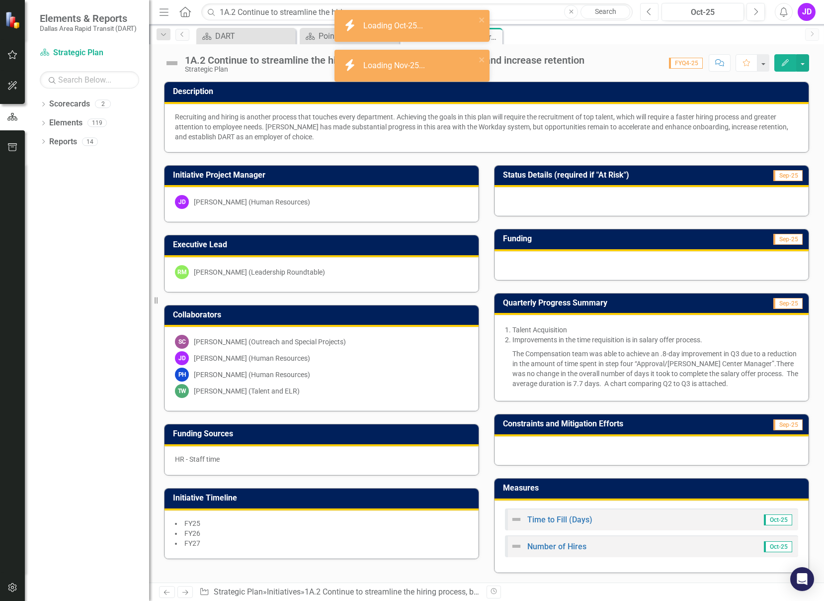
click at [647, 12] on icon "Previous" at bounding box center [649, 11] width 5 height 9
